Goal: Information Seeking & Learning: Learn about a topic

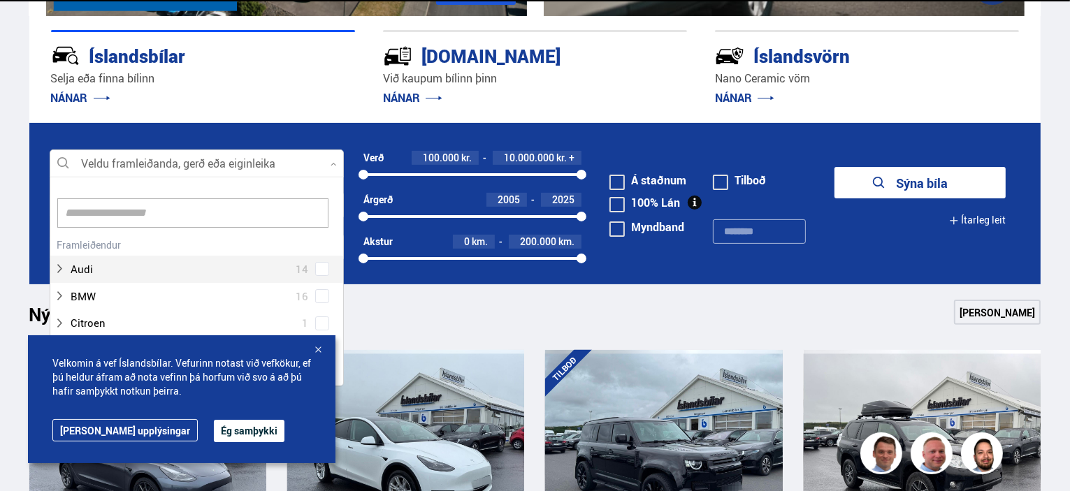
scroll to position [140, 0]
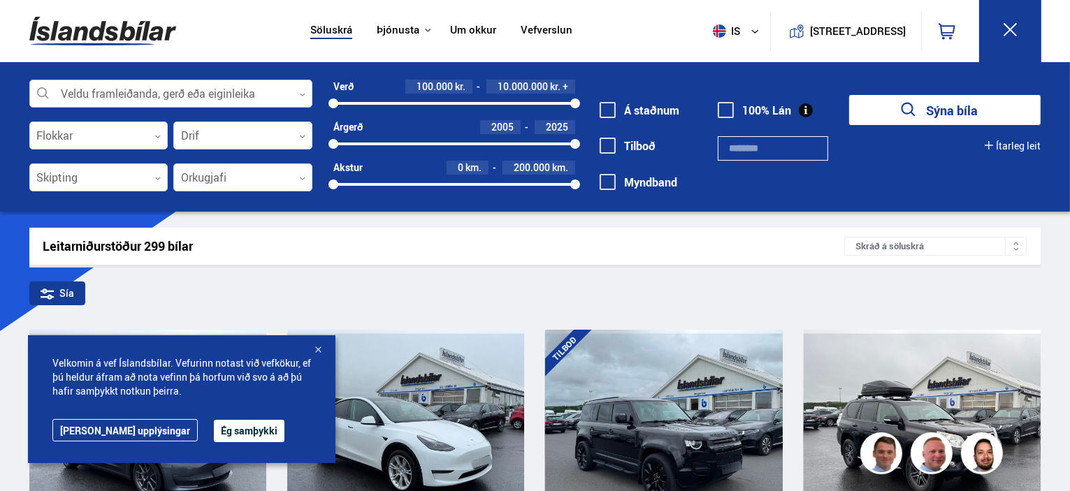
click at [290, 95] on div at bounding box center [170, 94] width 283 height 28
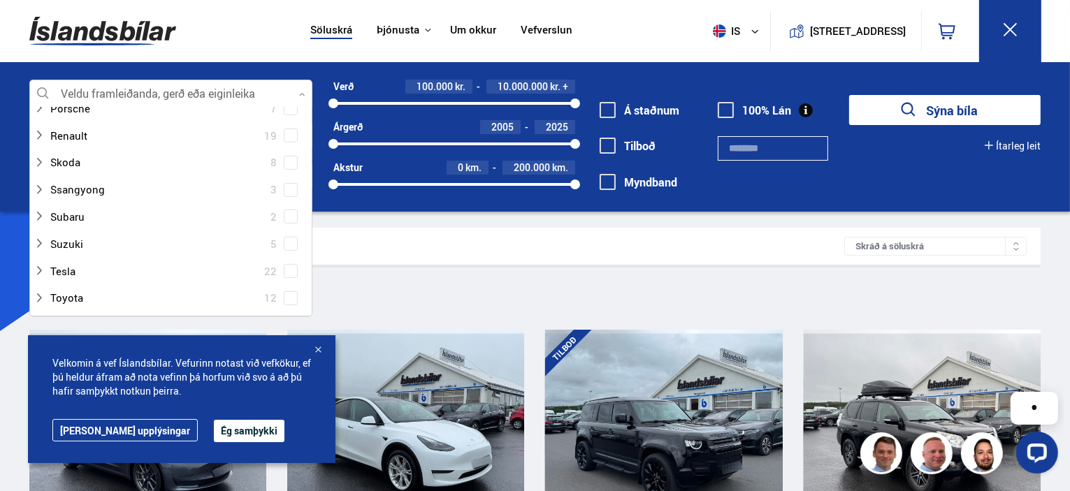
click at [573, 254] on div "Leitarniðurstöður 299 bílar Skráð á [GEOGRAPHIC_DATA]" at bounding box center [535, 246] width 1012 height 37
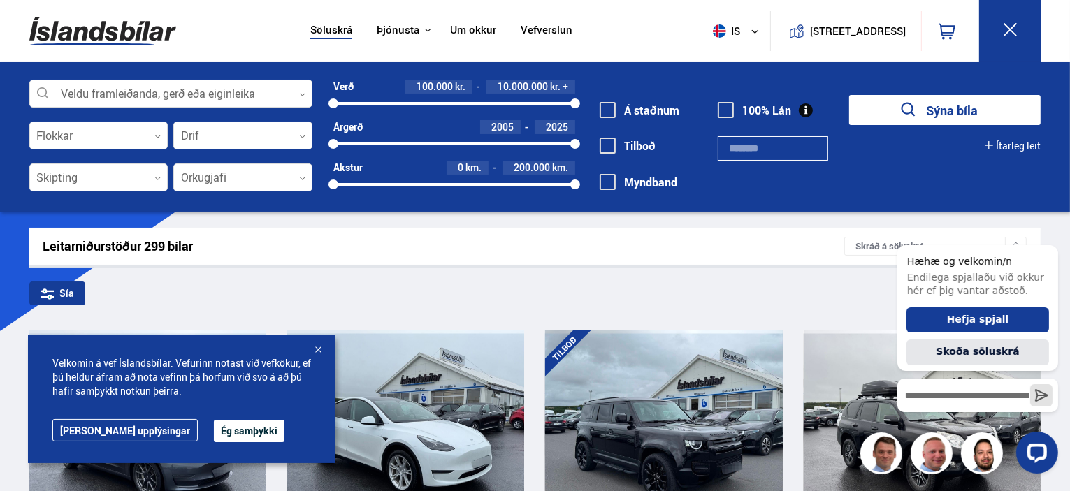
scroll to position [210, 0]
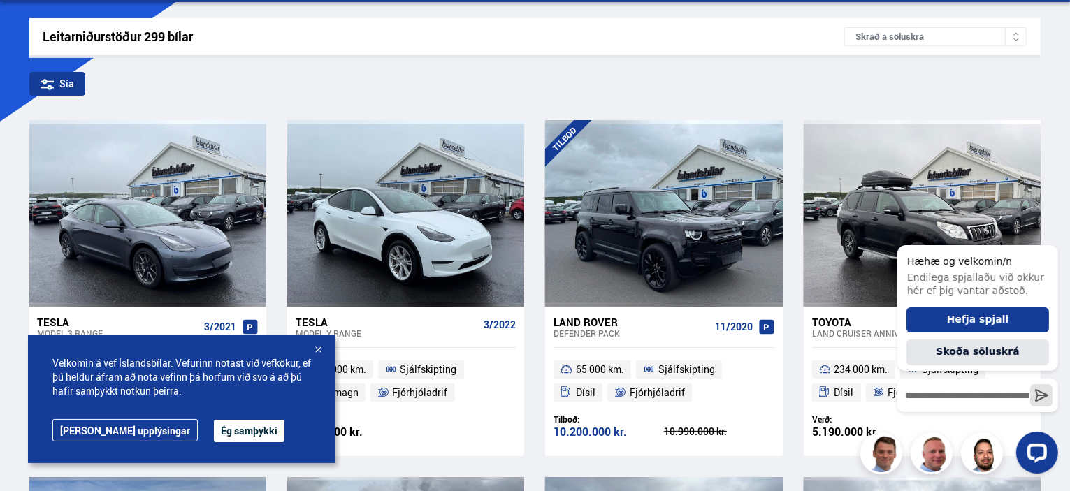
click at [214, 432] on button "Ég samþykki" at bounding box center [249, 431] width 71 height 22
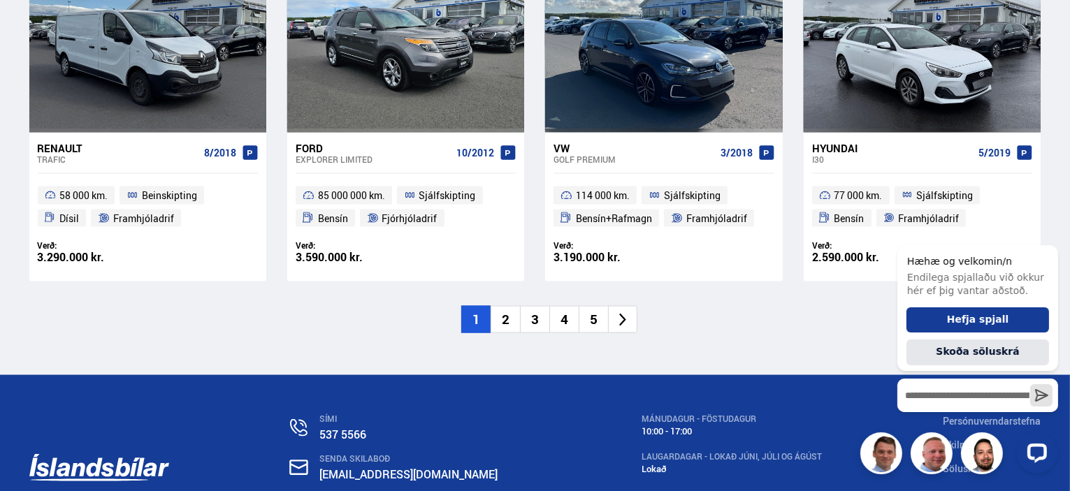
scroll to position [2292, 0]
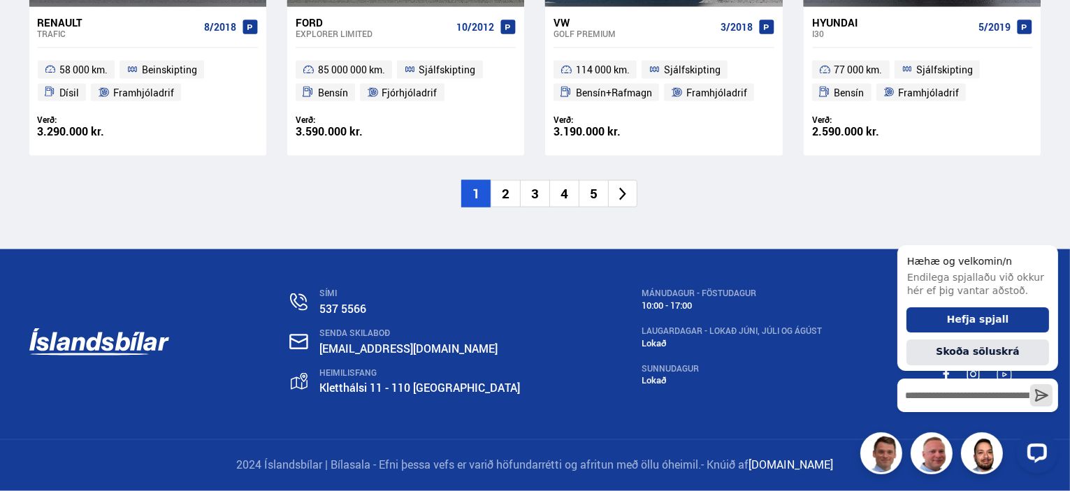
click at [624, 201] on icon at bounding box center [623, 195] width 16 height 16
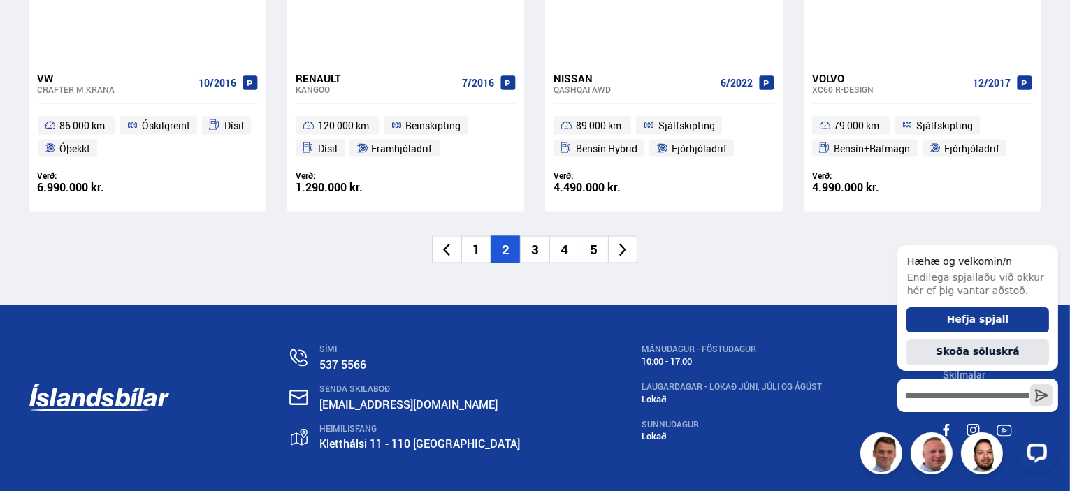
scroll to position [2292, 0]
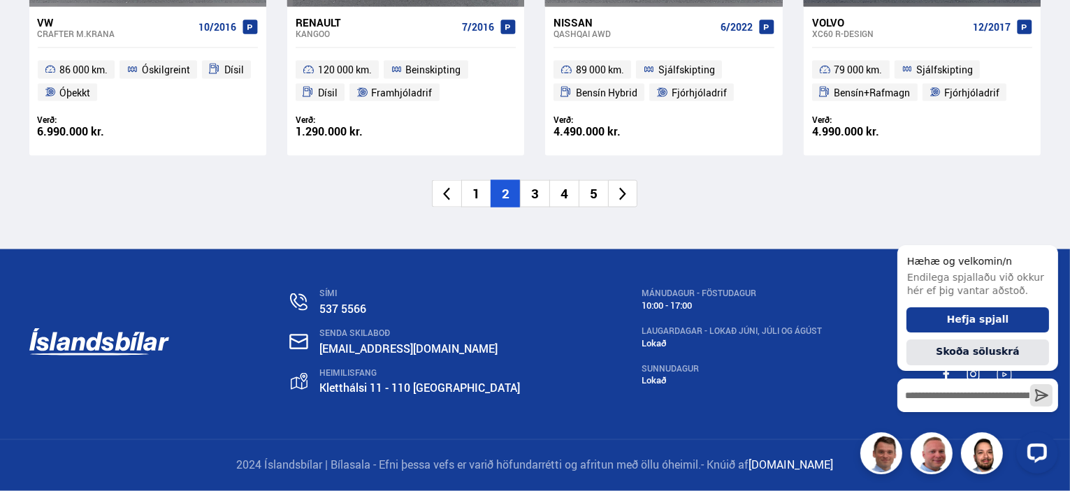
click at [625, 198] on icon at bounding box center [623, 195] width 16 height 16
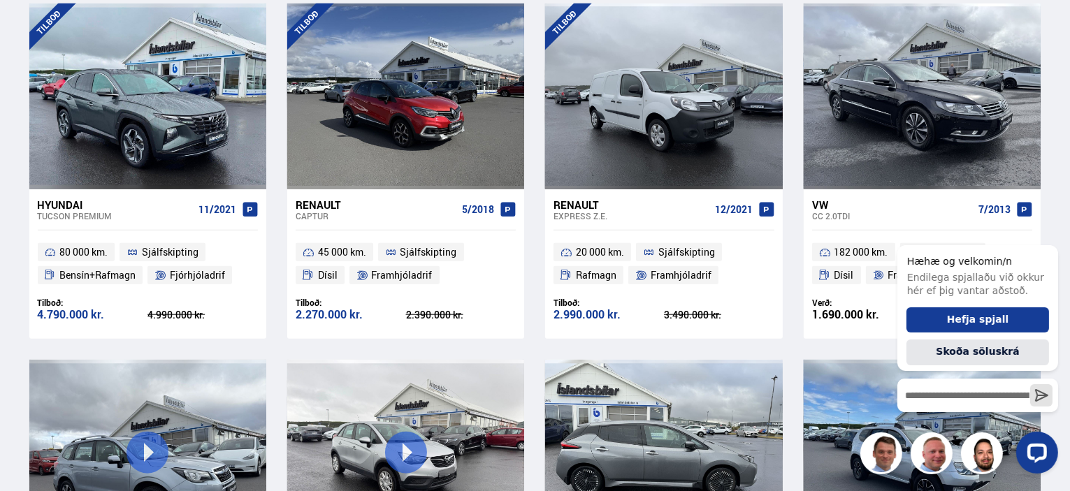
scroll to position [1816, 0]
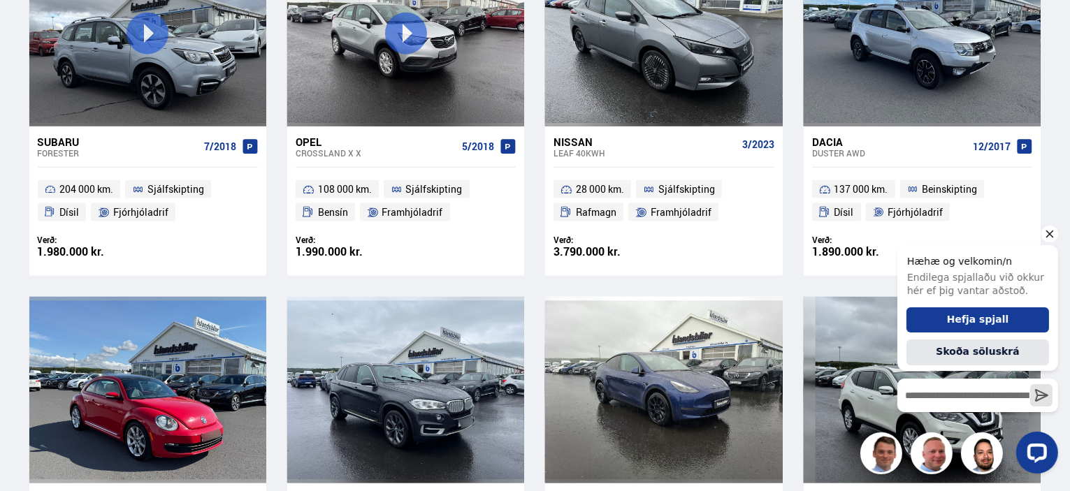
click at [1049, 233] on icon "Hide greeting" at bounding box center [1048, 233] width 17 height 17
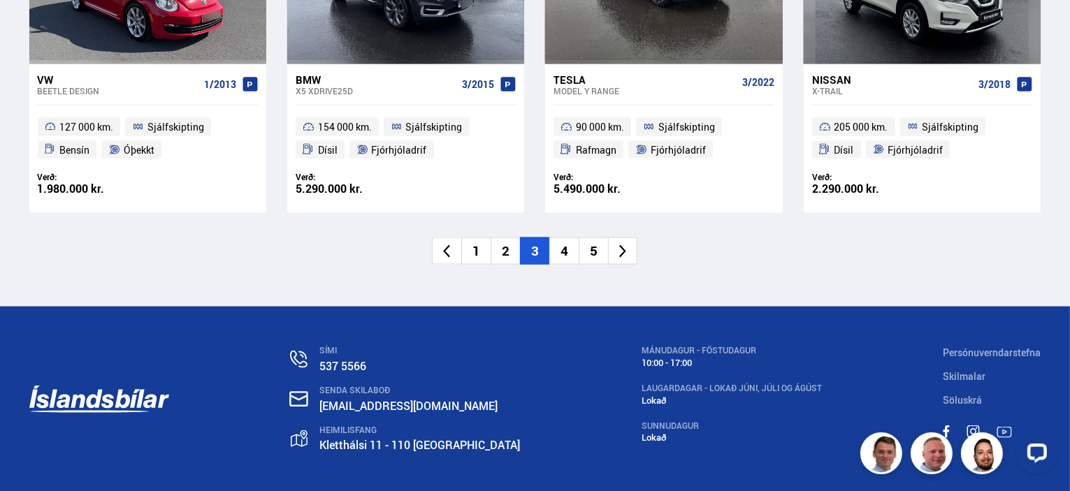
scroll to position [2294, 0]
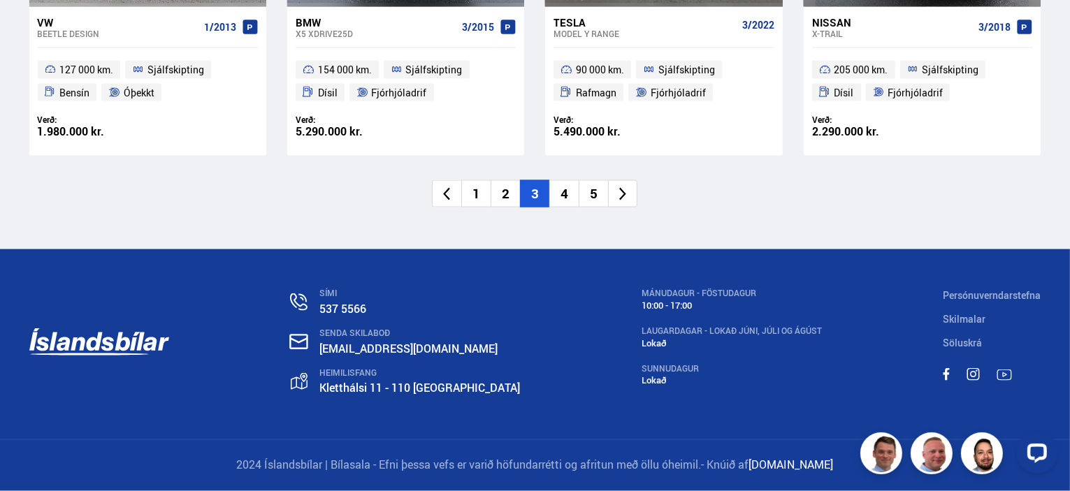
click at [632, 194] on li at bounding box center [622, 193] width 29 height 27
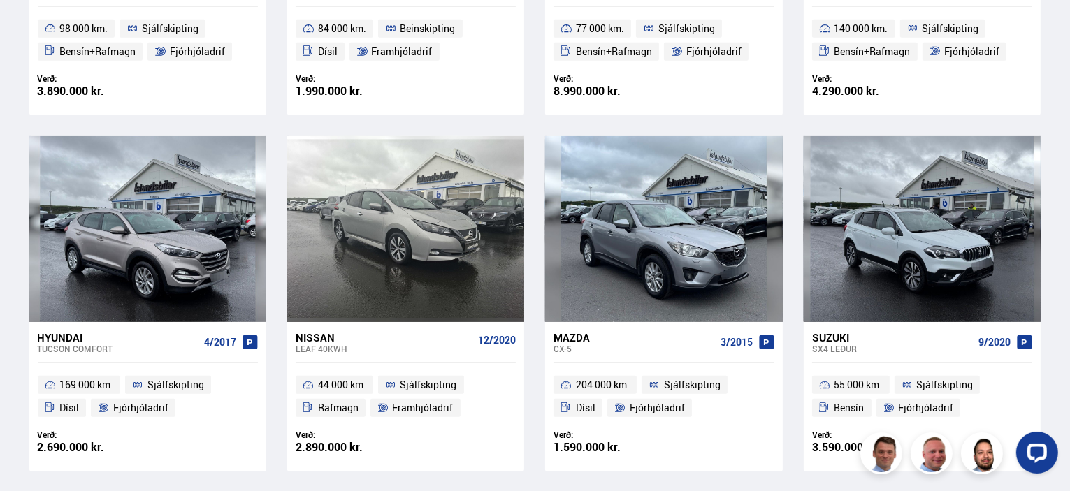
scroll to position [1048, 0]
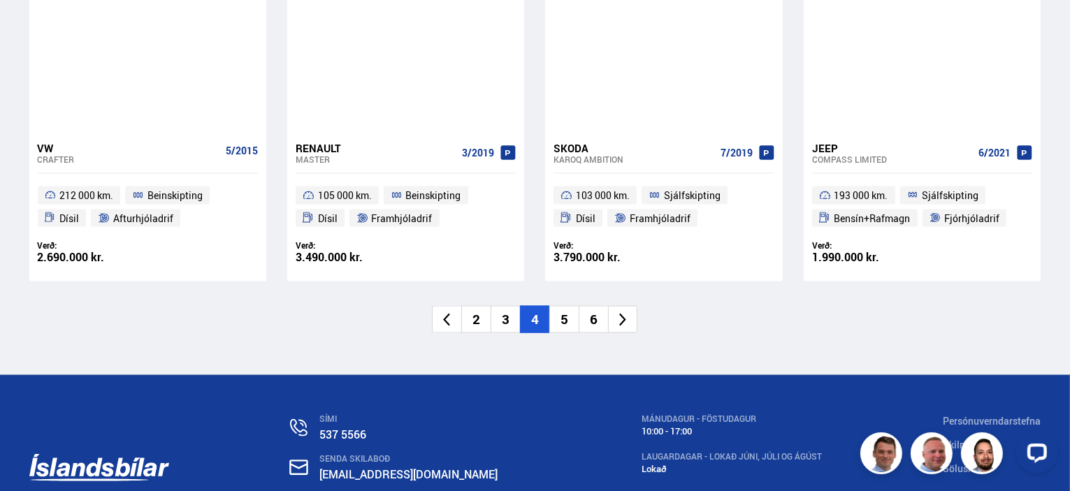
scroll to position [2236, 0]
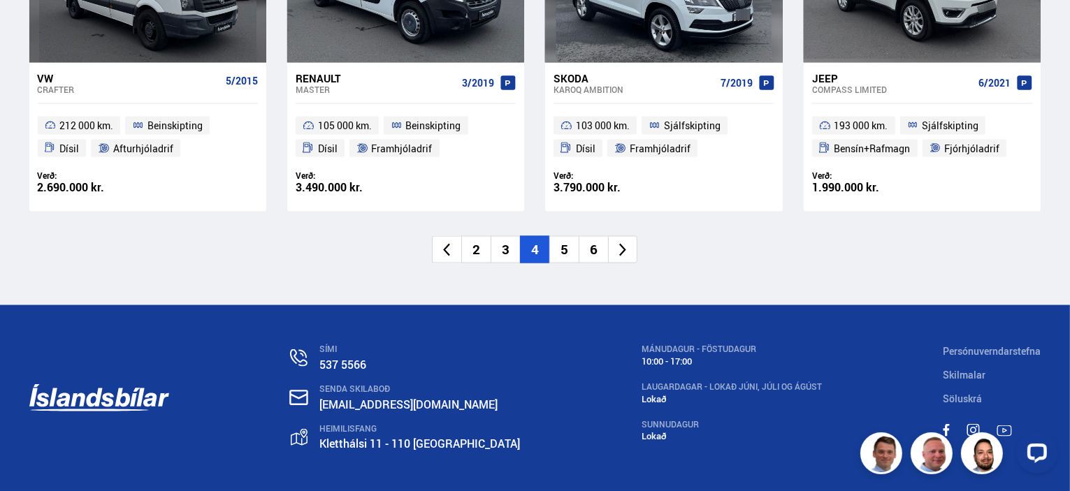
click at [623, 249] on icon at bounding box center [623, 250] width 16 height 16
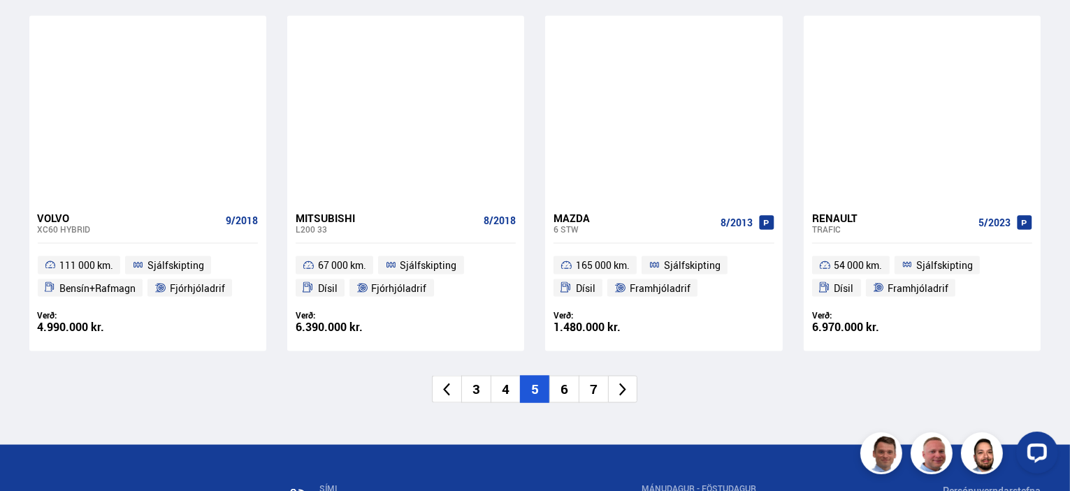
scroll to position [2166, 0]
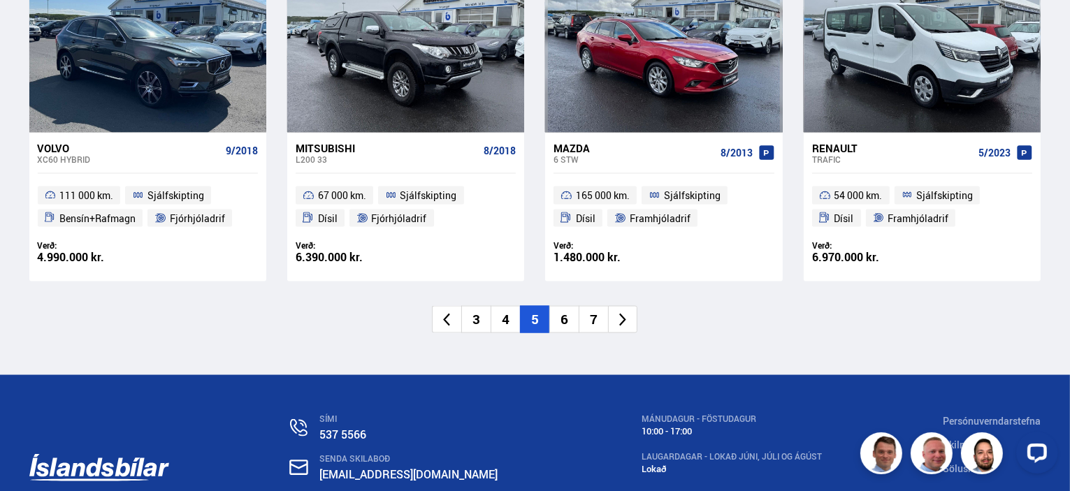
click at [620, 320] on icon at bounding box center [623, 320] width 16 height 16
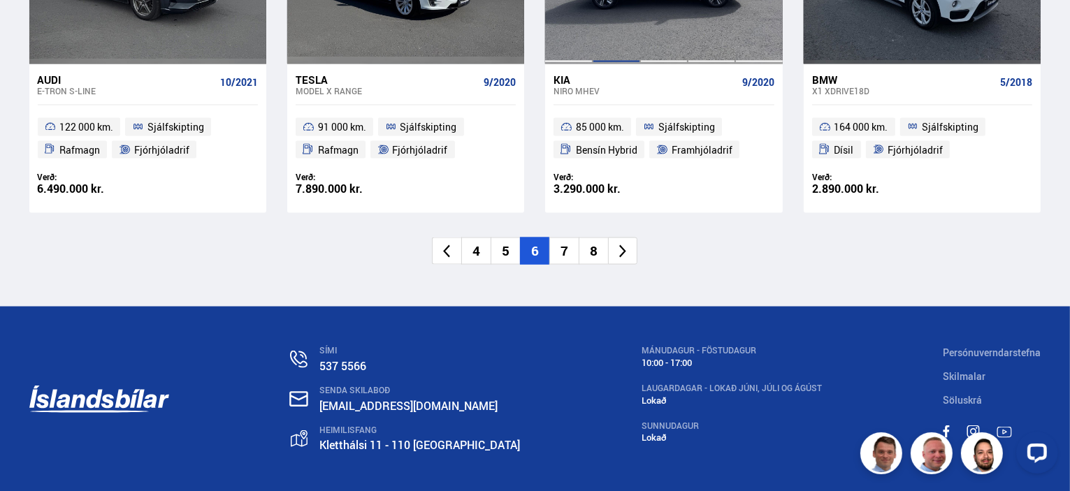
scroll to position [2294, 0]
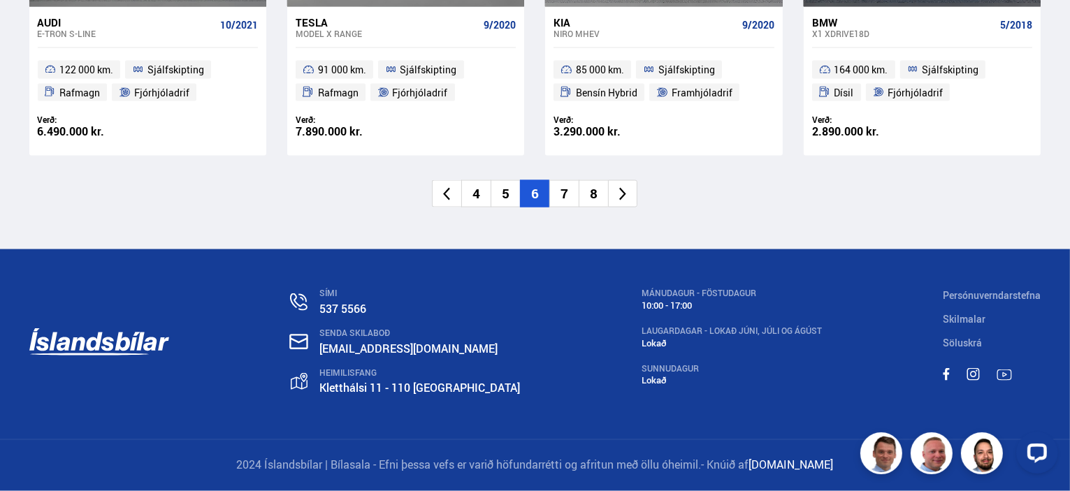
click at [623, 199] on icon at bounding box center [623, 195] width 16 height 16
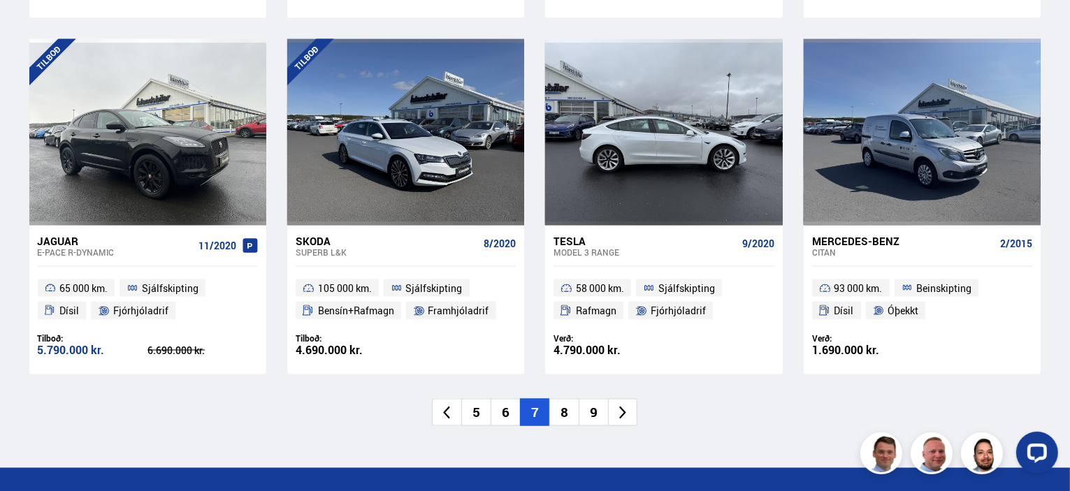
scroll to position [2306, 0]
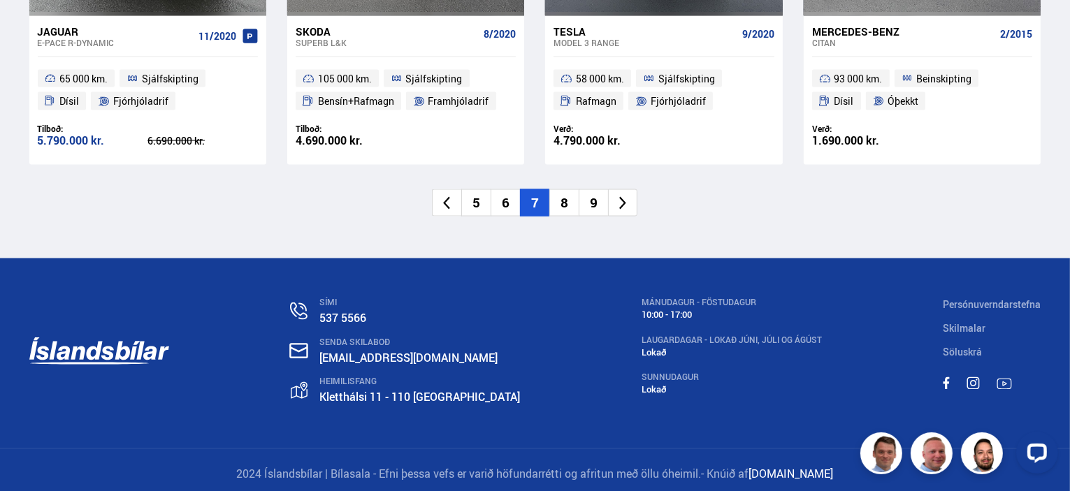
click at [626, 217] on li at bounding box center [622, 202] width 29 height 27
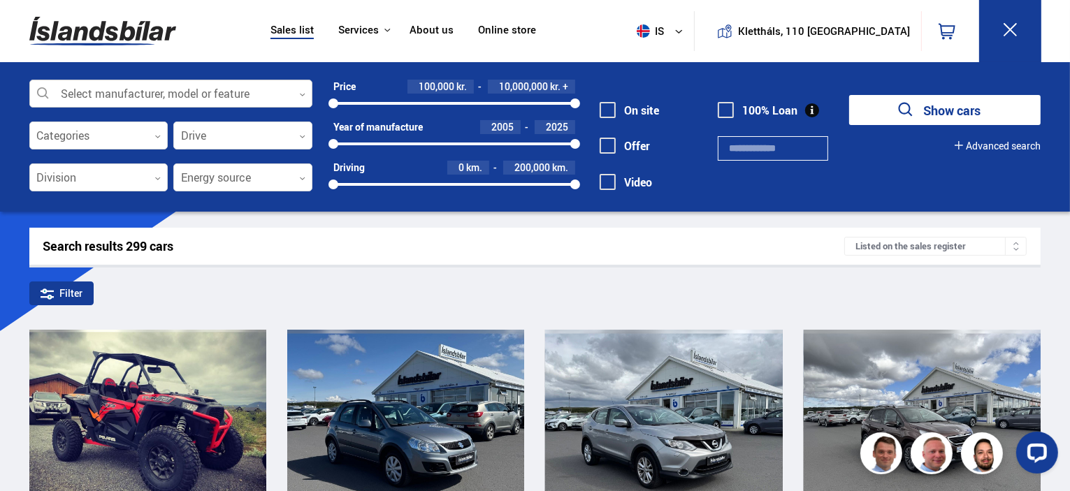
click at [298, 90] on div at bounding box center [170, 94] width 283 height 28
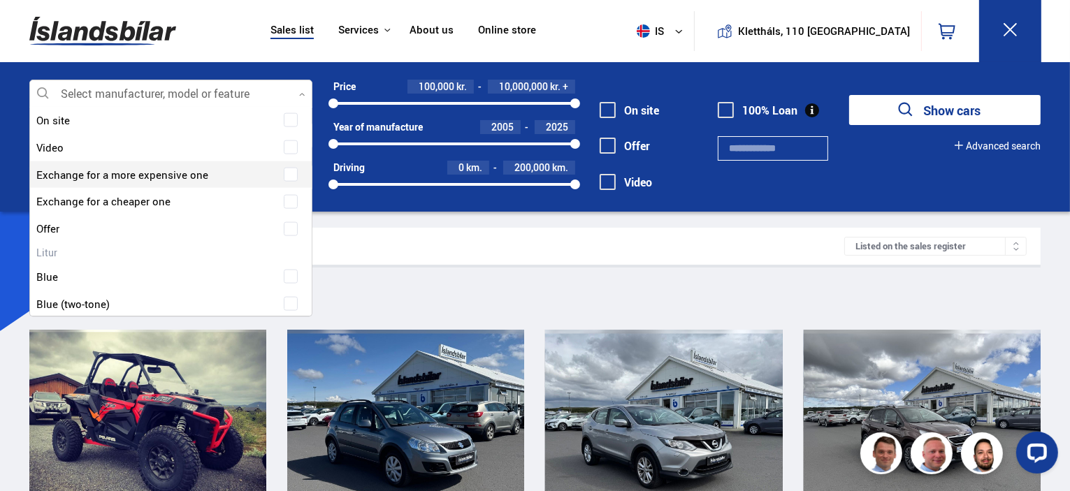
scroll to position [1886, 0]
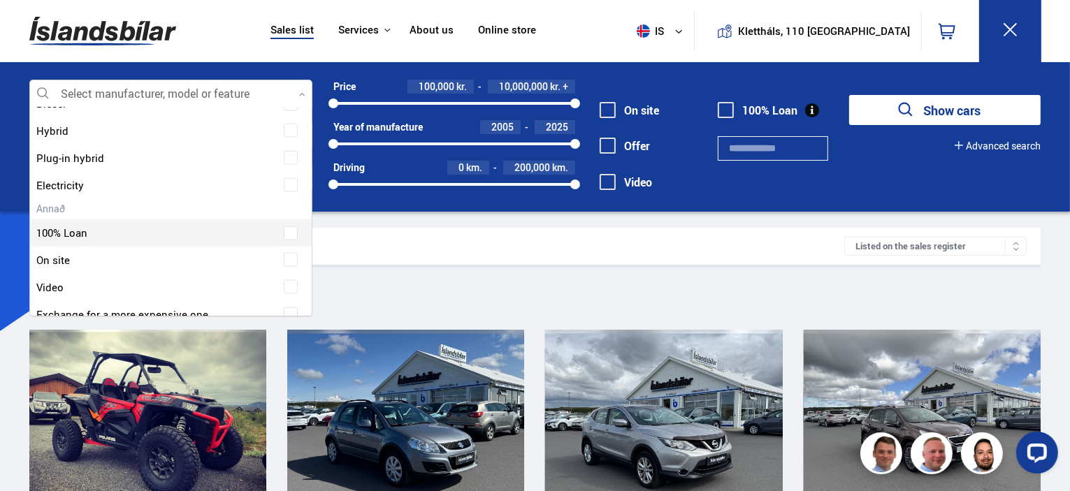
click at [78, 240] on div "100% Loan" at bounding box center [171, 232] width 282 height 27
click at [82, 235] on div at bounding box center [157, 233] width 247 height 20
click at [288, 231] on span at bounding box center [291, 234] width 6 height 6
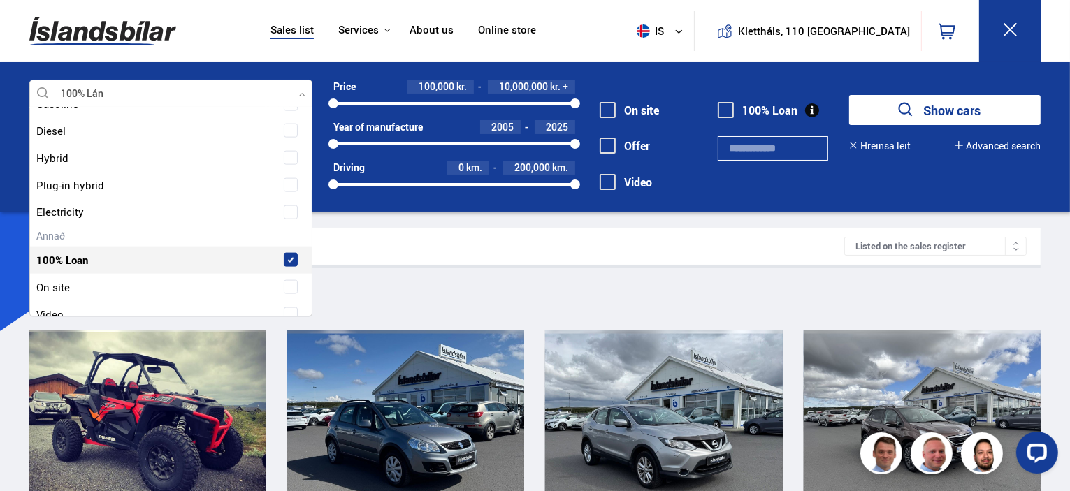
scroll to position [1913, 0]
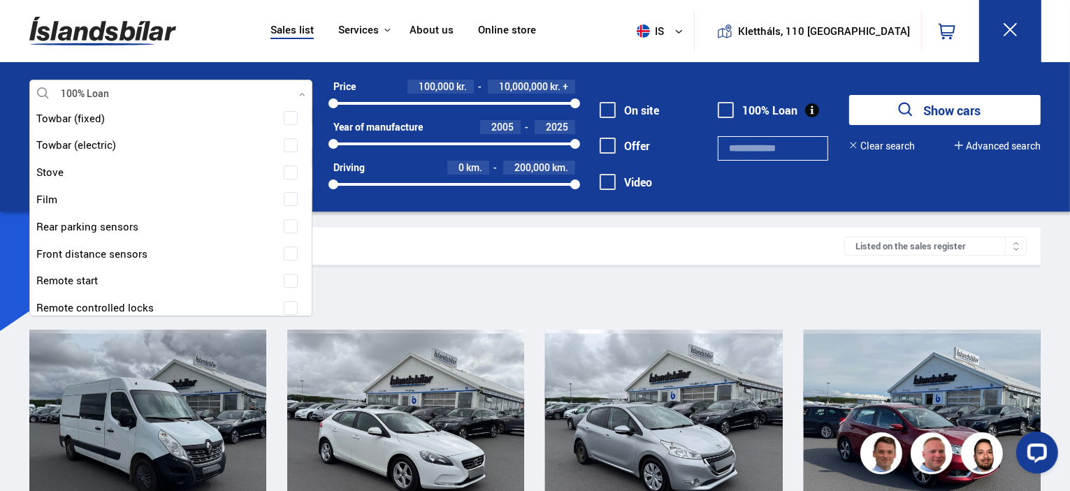
scroll to position [4847, 0]
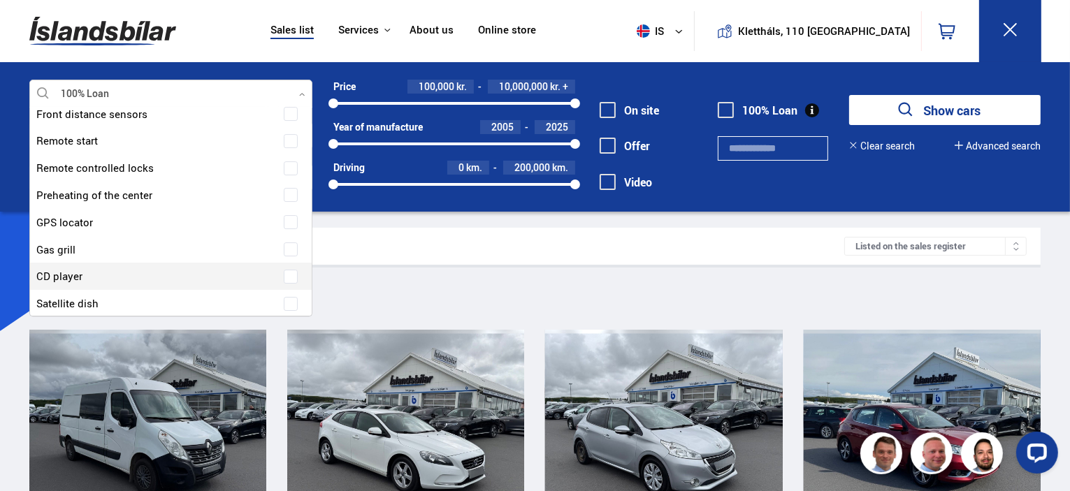
click at [372, 300] on div "Filter 100% Loan" at bounding box center [535, 296] width 1012 height 29
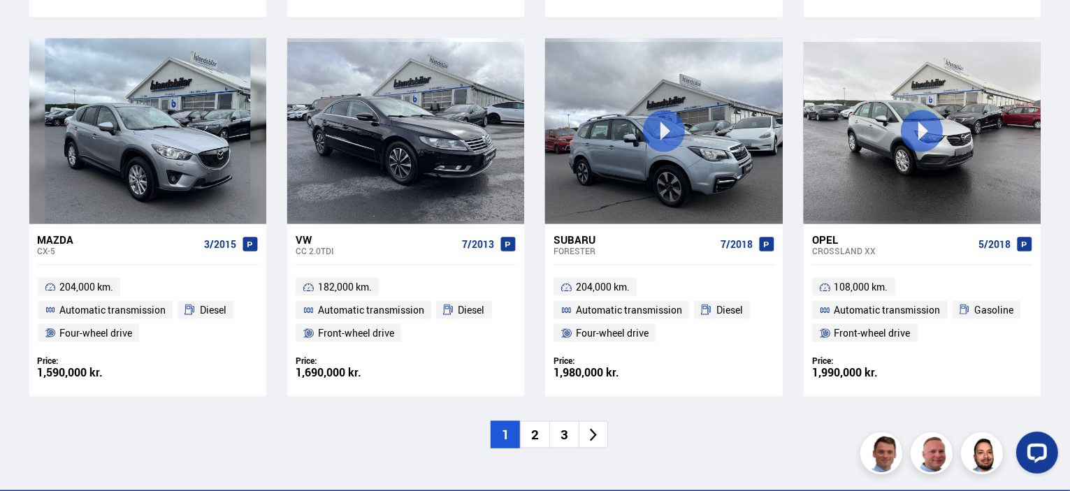
scroll to position [2236, 0]
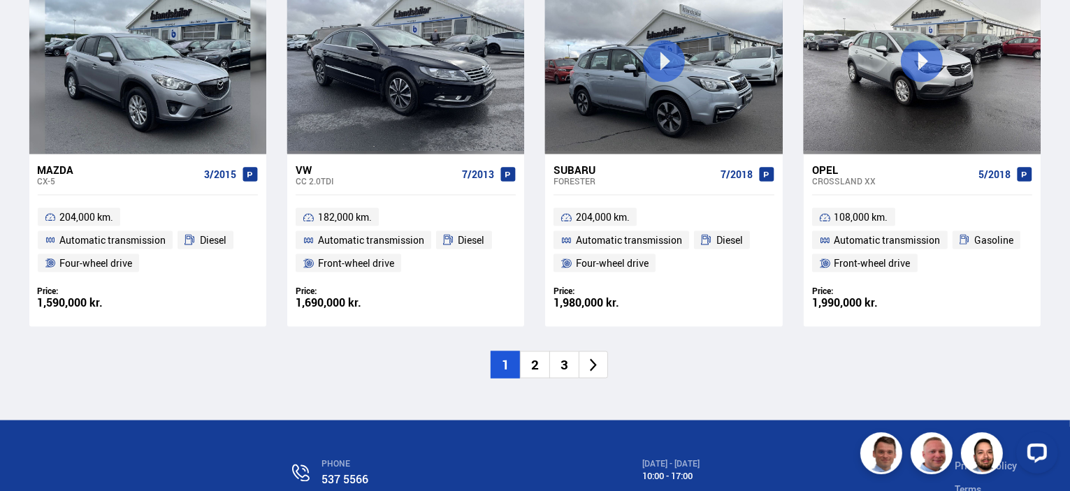
click at [579, 365] on li at bounding box center [592, 364] width 29 height 27
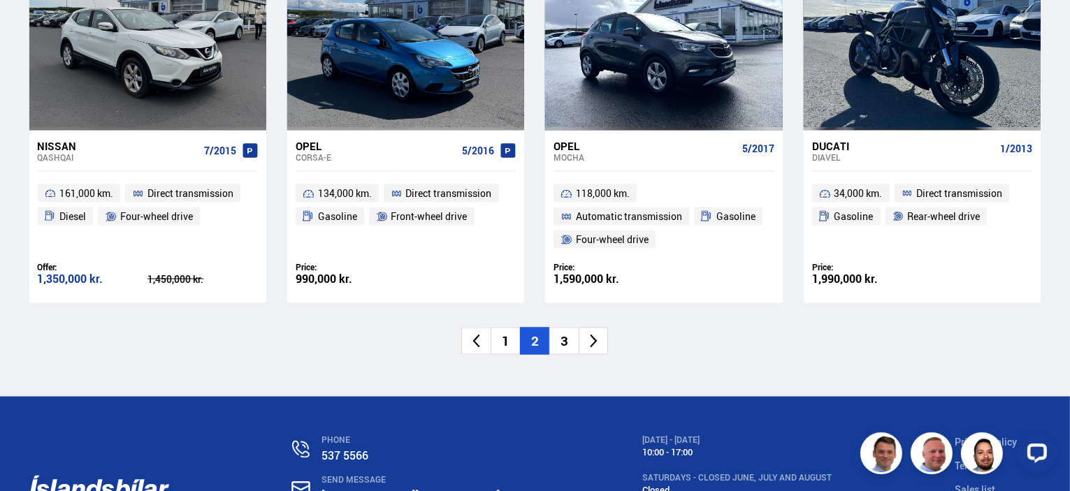
scroll to position [2236, 0]
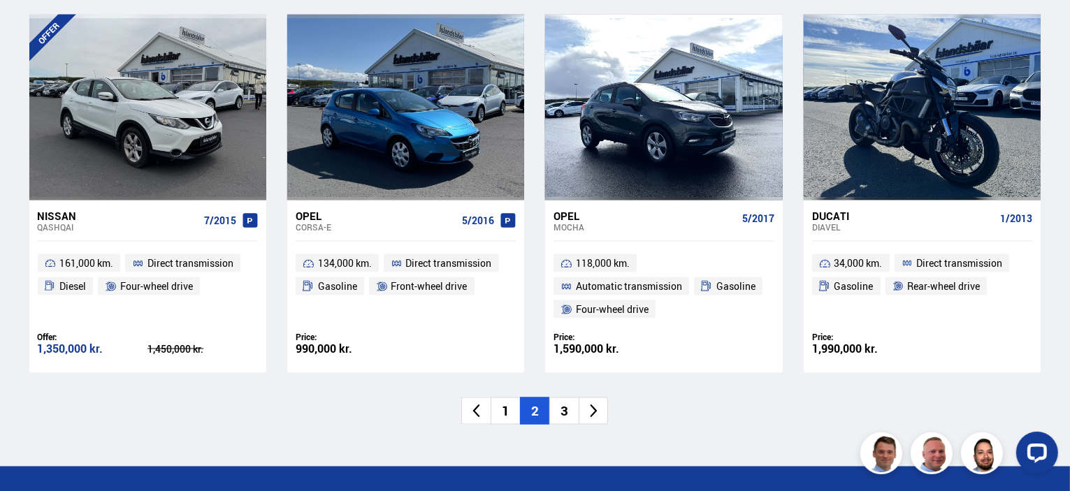
click at [592, 415] on icon at bounding box center [593, 411] width 7 height 13
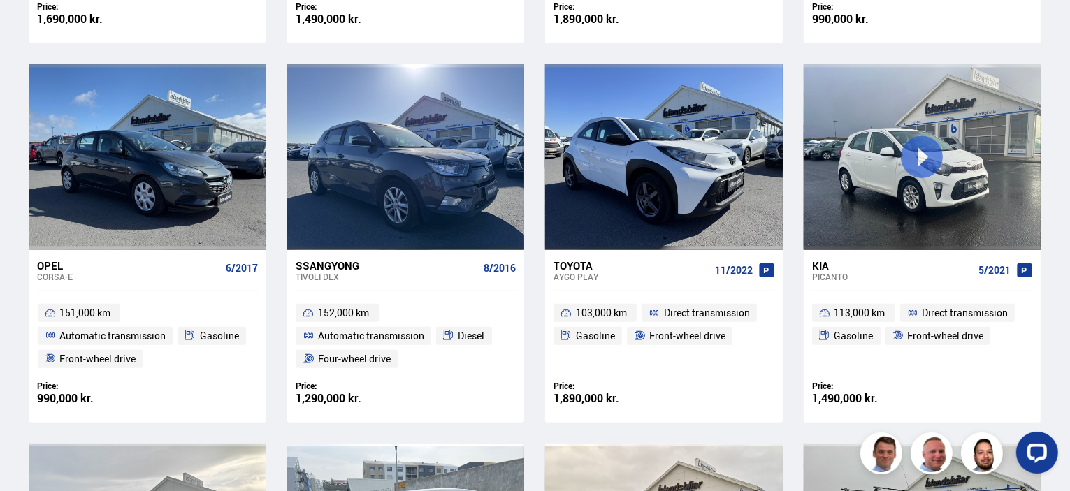
scroll to position [978, 0]
